Goal: Task Accomplishment & Management: Use online tool/utility

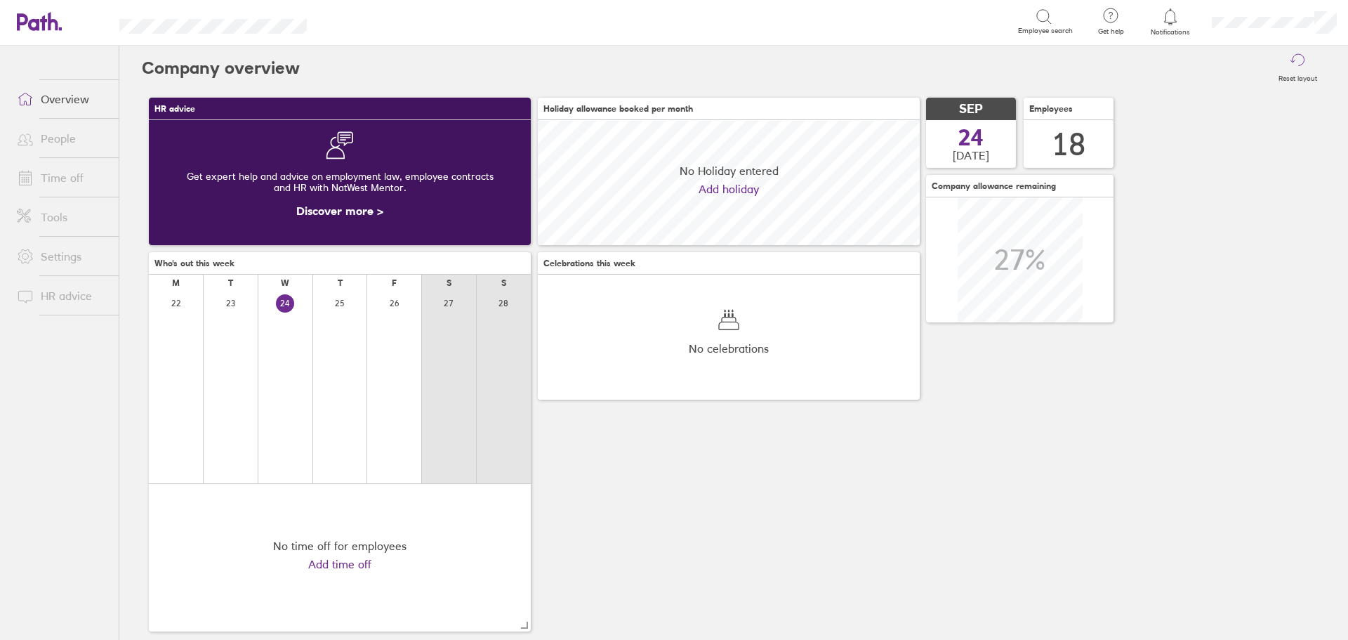
scroll to position [125, 382]
click at [57, 138] on link "People" at bounding box center [62, 138] width 113 height 28
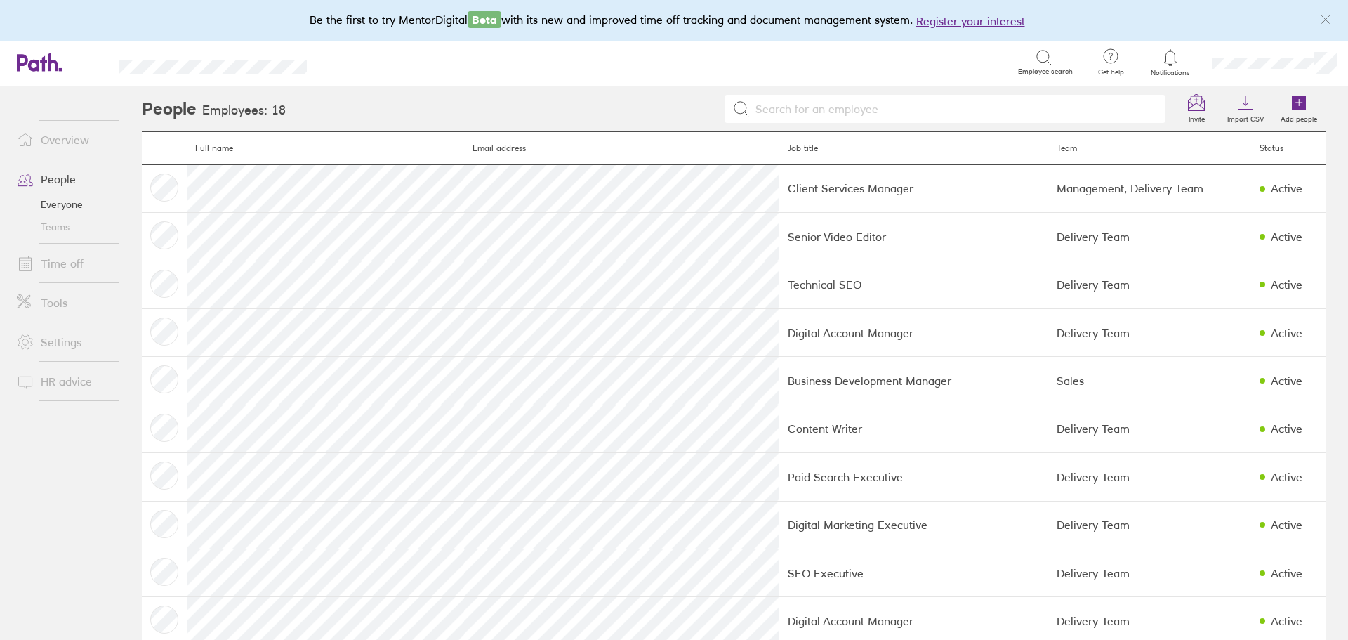
click at [60, 264] on link "Time off" at bounding box center [62, 263] width 113 height 28
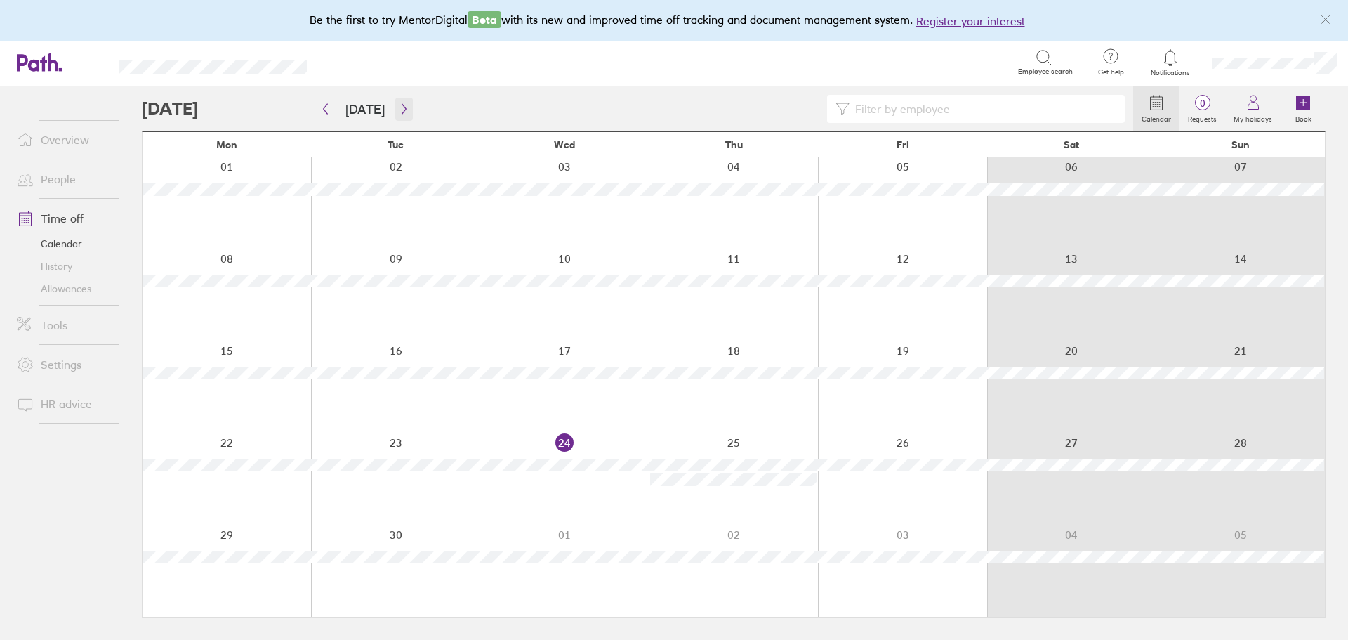
click at [399, 110] on icon "button" at bounding box center [404, 108] width 11 height 11
click at [881, 110] on input at bounding box center [982, 108] width 267 height 27
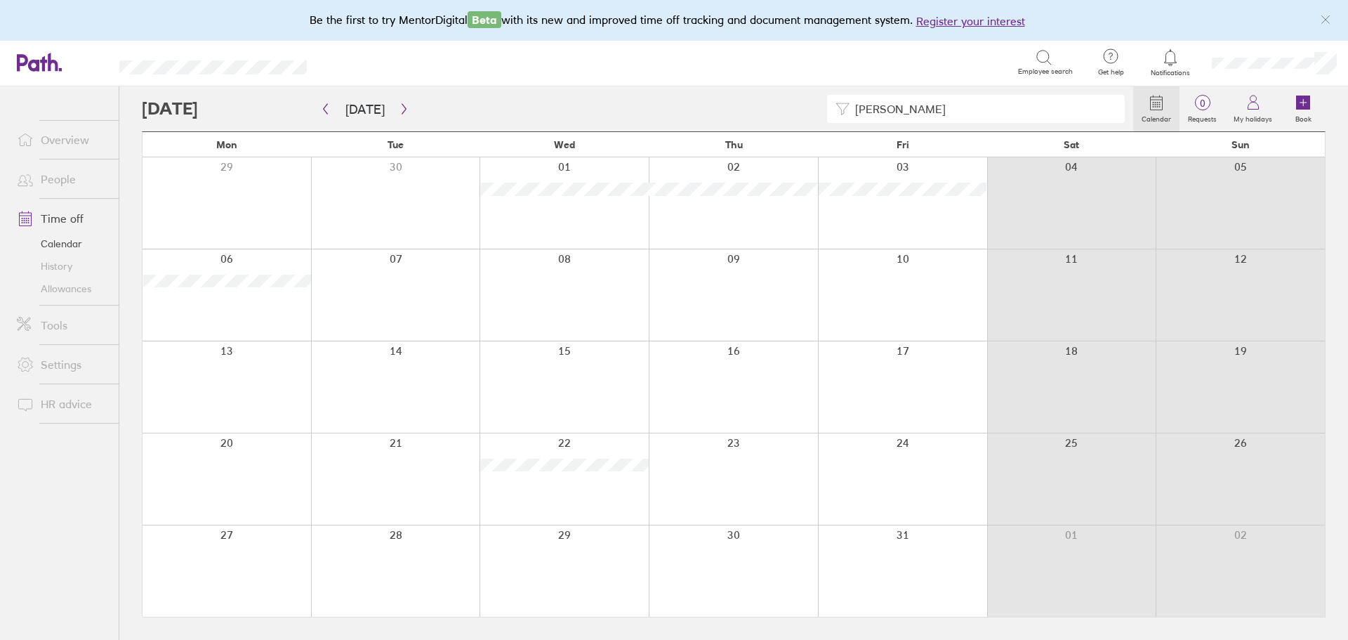
type input "[PERSON_NAME]"
